Goal: Information Seeking & Learning: Learn about a topic

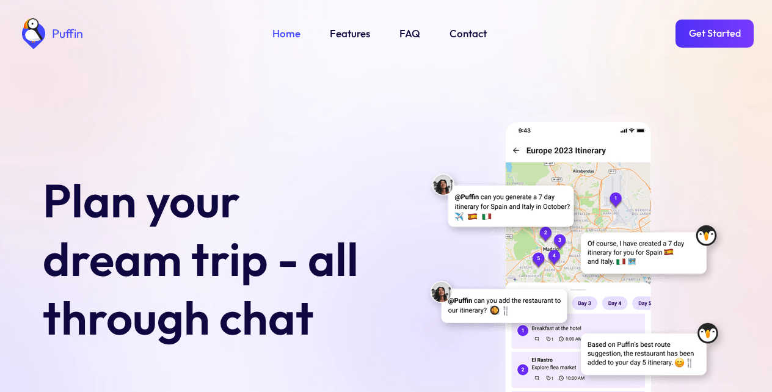
click at [346, 34] on link "Features" at bounding box center [350, 34] width 40 height 16
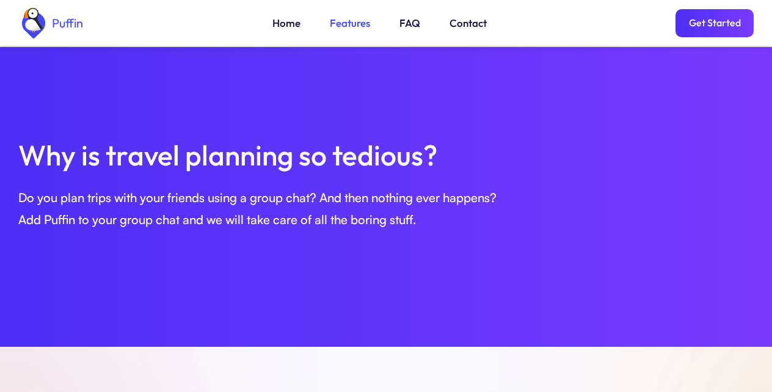
scroll to position [418, 0]
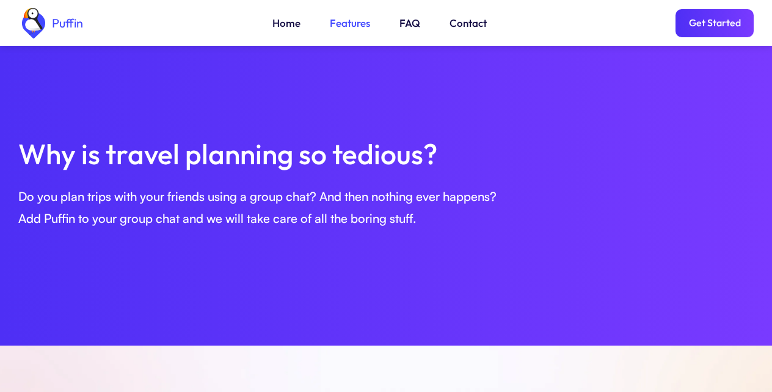
click at [711, 28] on link "Get Started" at bounding box center [714, 23] width 78 height 28
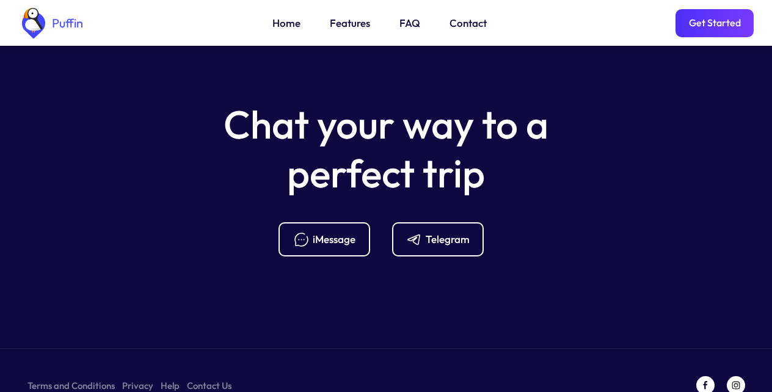
scroll to position [4838, 0]
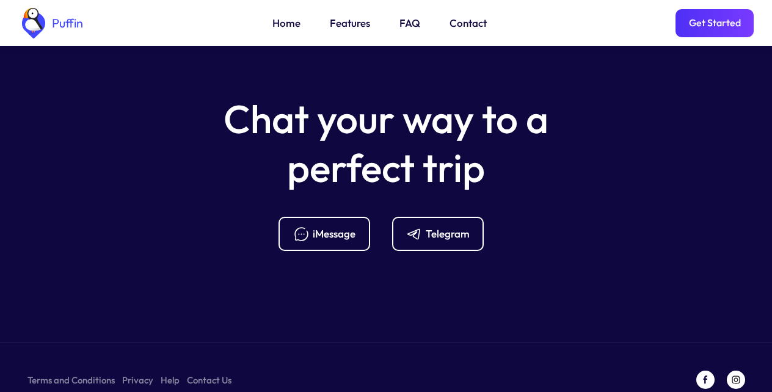
click at [435, 227] on div "Telegram" at bounding box center [448, 233] width 44 height 13
click at [711, 28] on link "Get Started" at bounding box center [714, 23] width 78 height 28
click at [286, 28] on link "Home" at bounding box center [286, 23] width 28 height 16
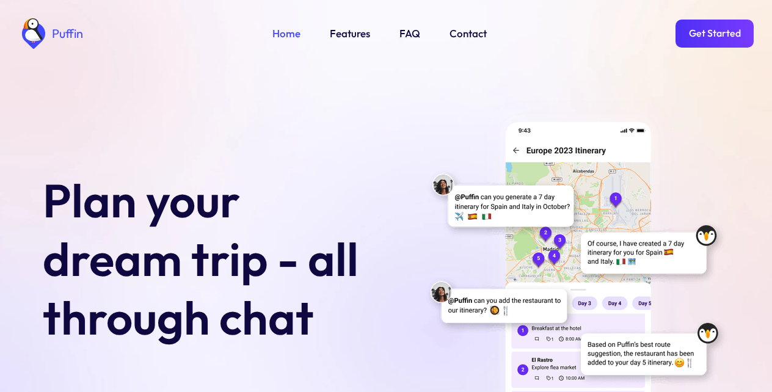
click at [344, 36] on link "Features" at bounding box center [350, 34] width 40 height 16
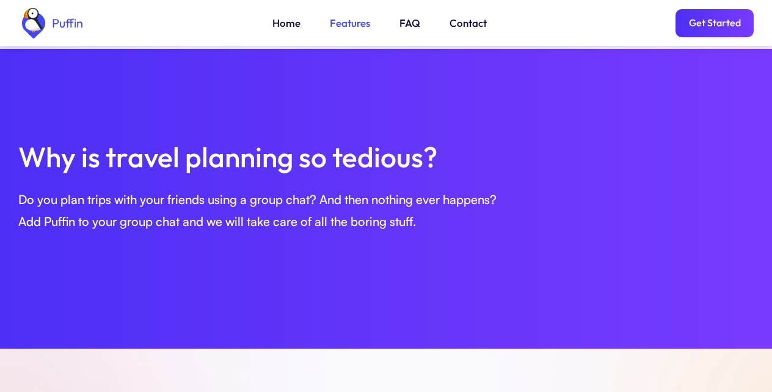
scroll to position [418, 0]
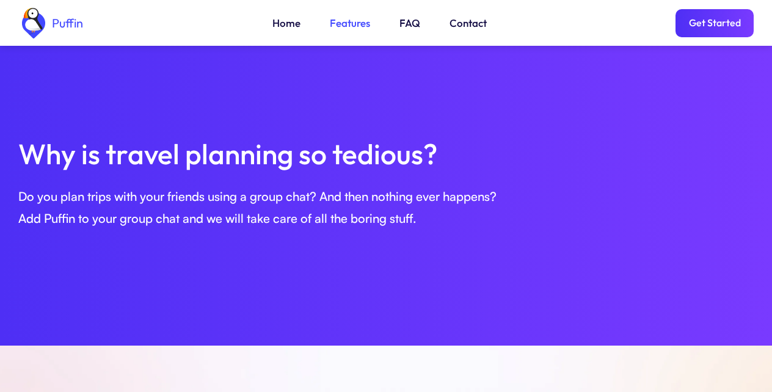
click at [346, 29] on link "Features" at bounding box center [350, 23] width 40 height 16
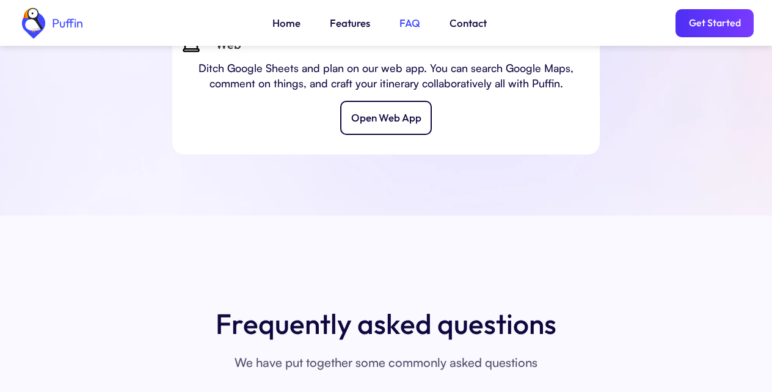
scroll to position [4848, 0]
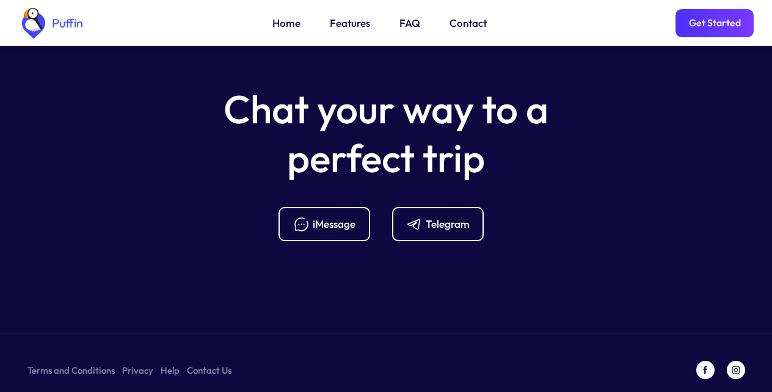
click at [286, 33] on div "Puffin Home Features FAQ Contact Get Started" at bounding box center [385, 23] width 735 height 46
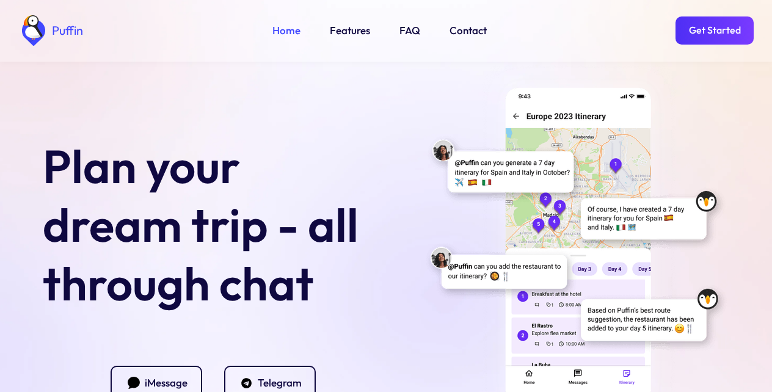
scroll to position [642, 0]
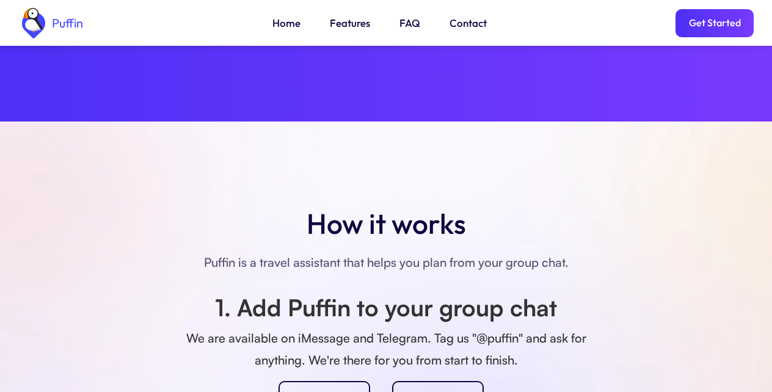
click at [408, 28] on link "FAQ" at bounding box center [409, 23] width 21 height 16
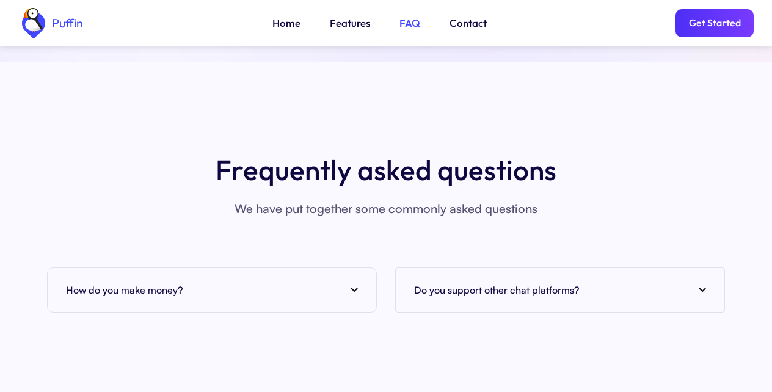
scroll to position [4453, 0]
click at [353, 280] on div "How do you make money?" at bounding box center [212, 289] width 292 height 18
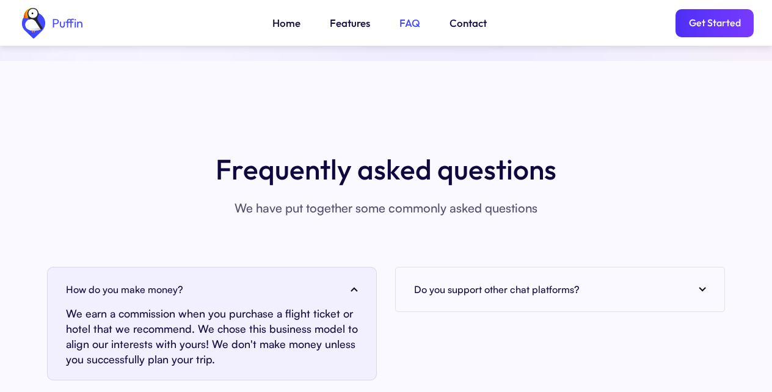
click at [717, 28] on link "Get Started" at bounding box center [714, 23] width 78 height 28
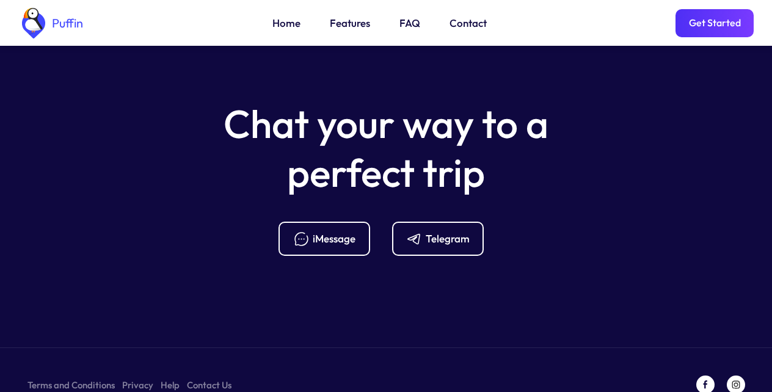
scroll to position [4907, 0]
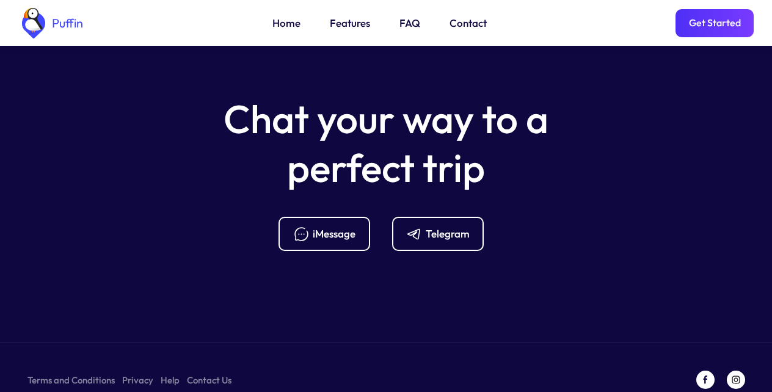
click at [438, 227] on div "Telegram" at bounding box center [448, 233] width 44 height 13
click at [348, 32] on div "Puffin Home Features FAQ Contact Get Started" at bounding box center [385, 23] width 735 height 46
click at [435, 227] on div "Telegram" at bounding box center [448, 233] width 44 height 13
click at [295, 259] on section "Chat your way to a perfect trip iMessage Telegram Terms and Conditions Privacy …" at bounding box center [386, 216] width 772 height 402
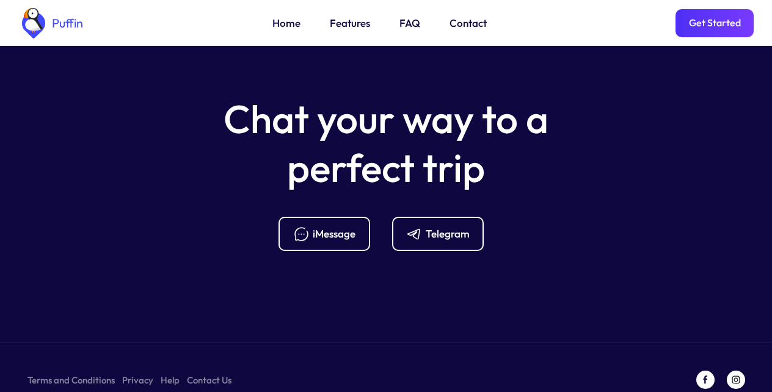
click at [297, 236] on section "Chat your way to a perfect trip iMessage Telegram Terms and Conditions Privacy …" at bounding box center [386, 216] width 772 height 402
click at [436, 227] on div "Telegram" at bounding box center [448, 233] width 44 height 13
